Goal: Transaction & Acquisition: Purchase product/service

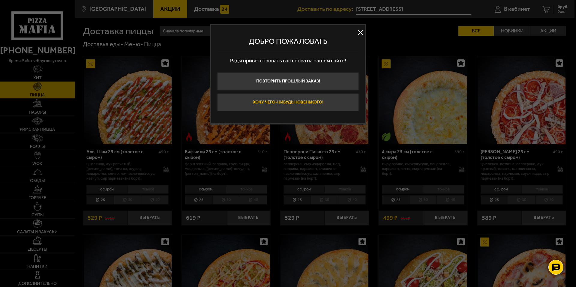
click at [294, 103] on button "Хочу чего-нибудь новенького!" at bounding box center [288, 102] width 142 height 18
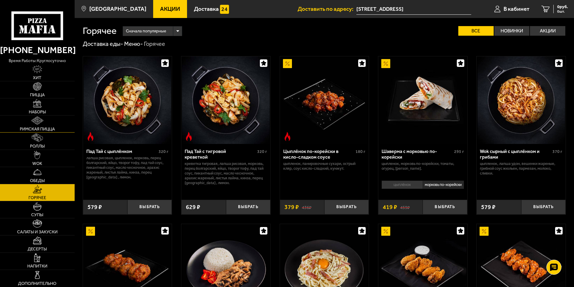
click at [40, 120] on img at bounding box center [37, 120] width 12 height 8
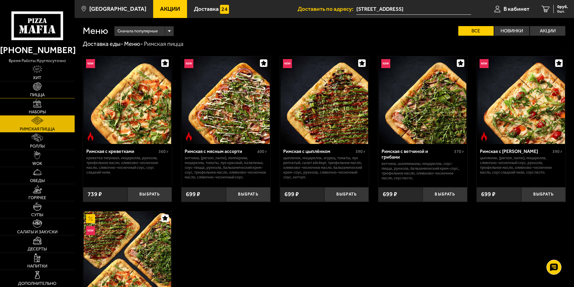
click at [32, 95] on span "Пицца" at bounding box center [37, 95] width 15 height 4
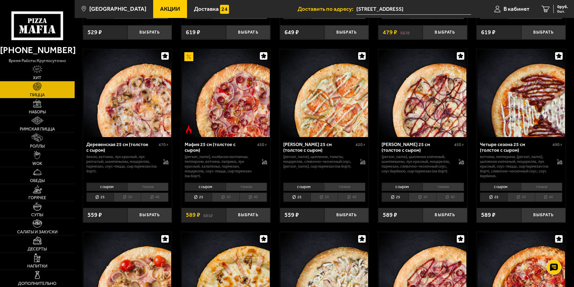
scroll to position [560, 0]
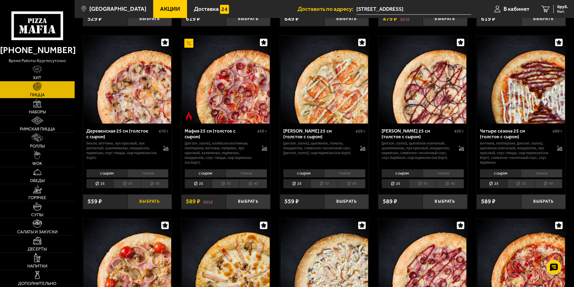
click at [141, 209] on button "Выбрать" at bounding box center [149, 201] width 44 height 15
click at [37, 190] on img at bounding box center [38, 189] width 10 height 8
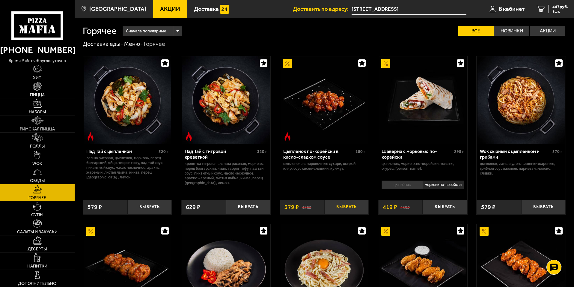
click at [347, 210] on button "Выбрать" at bounding box center [346, 207] width 44 height 15
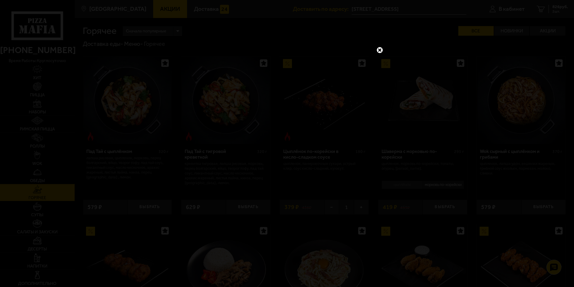
click at [381, 49] on link at bounding box center [380, 50] width 8 height 8
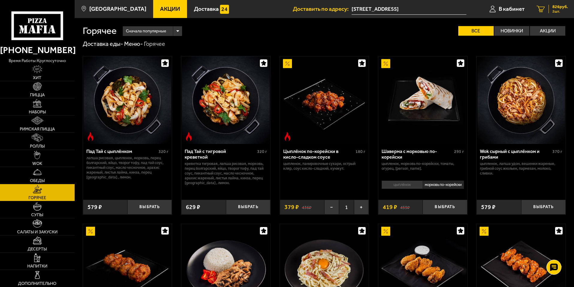
click at [559, 9] on span "826 руб." at bounding box center [561, 7] width 16 height 4
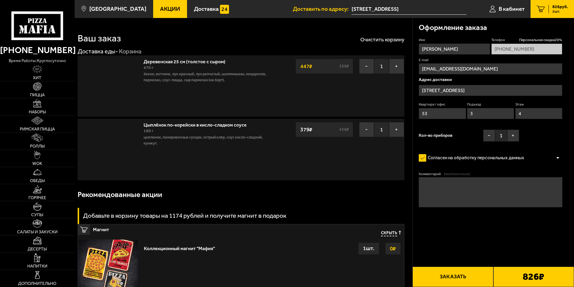
type input "[STREET_ADDRESS]"
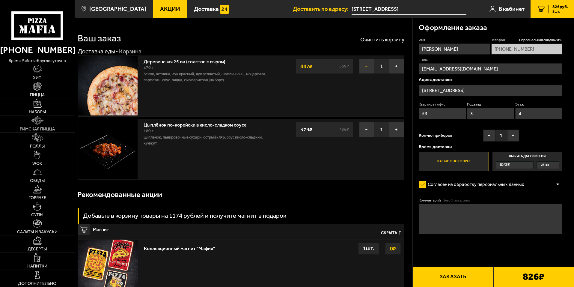
click at [363, 67] on button "−" at bounding box center [366, 66] width 15 height 15
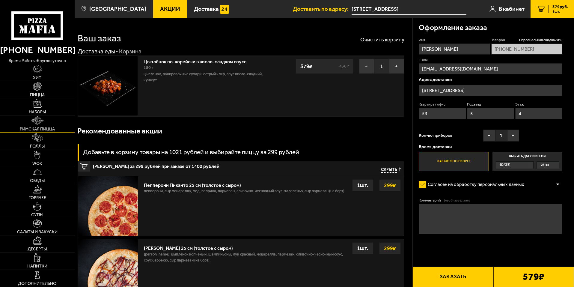
click at [43, 127] on span "Римская пицца" at bounding box center [37, 129] width 35 height 4
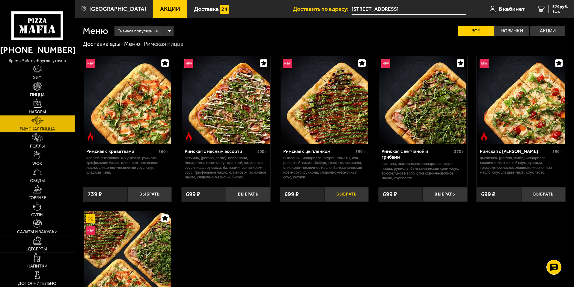
click at [346, 195] on button "Выбрать" at bounding box center [346, 194] width 44 height 15
click at [562, 9] on span "938 руб." at bounding box center [561, 7] width 16 height 4
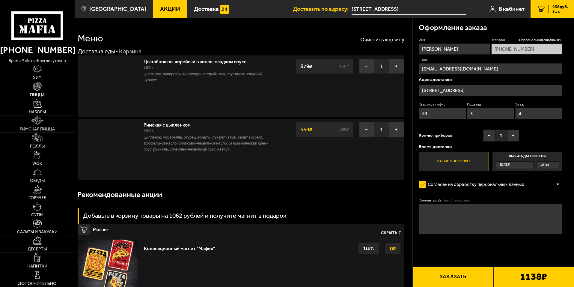
type input "[STREET_ADDRESS]"
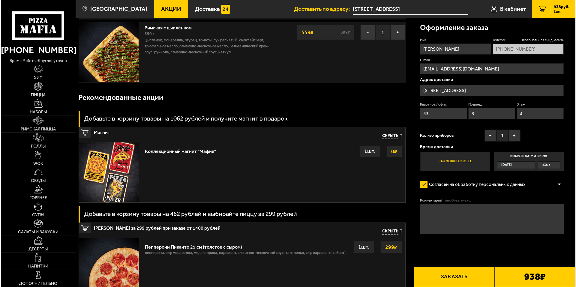
scroll to position [80, 0]
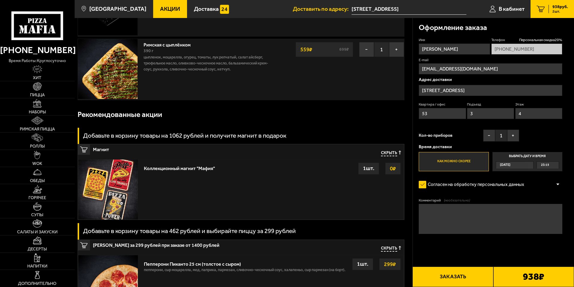
click at [466, 274] on button "Заказать" at bounding box center [453, 277] width 81 height 20
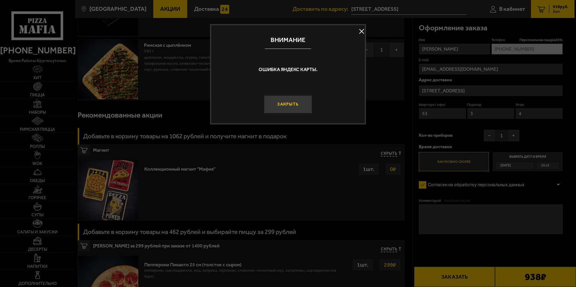
click at [304, 106] on button "Закрыть" at bounding box center [288, 104] width 48 height 18
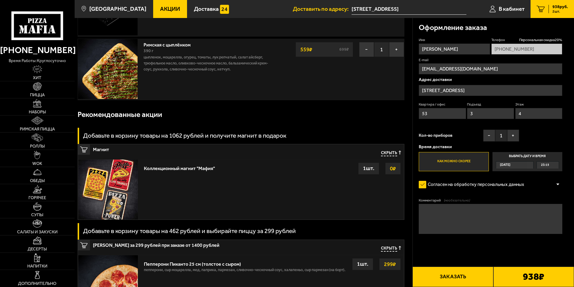
click at [456, 279] on button "Заказать" at bounding box center [453, 277] width 81 height 20
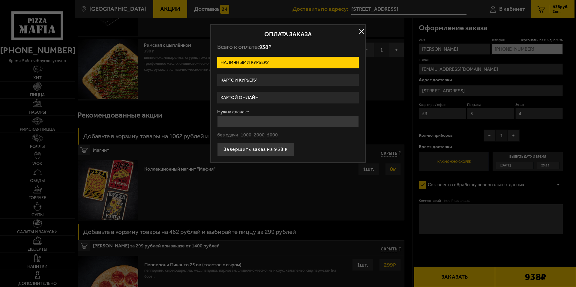
click at [251, 98] on label "Картой онлайн" at bounding box center [288, 98] width 142 height 12
click at [0, 0] on input "Картой онлайн" at bounding box center [0, 0] width 0 height 0
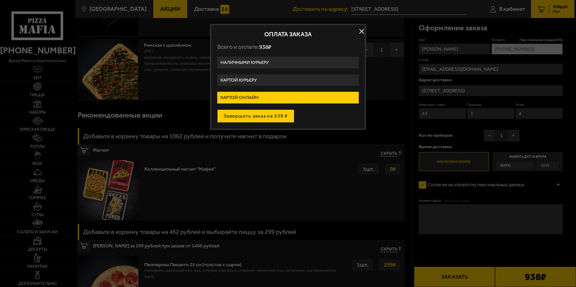
click at [245, 117] on button "Завершить заказ на 938 ₽" at bounding box center [255, 115] width 77 height 13
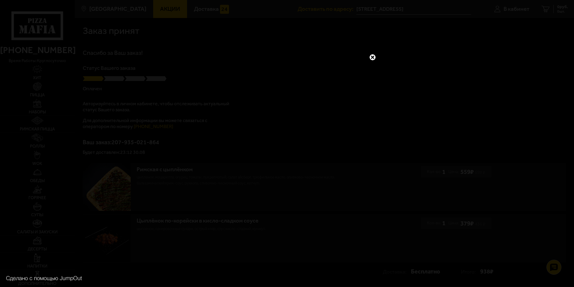
click at [374, 55] on link at bounding box center [373, 57] width 8 height 8
